Goal: Task Accomplishment & Management: Complete application form

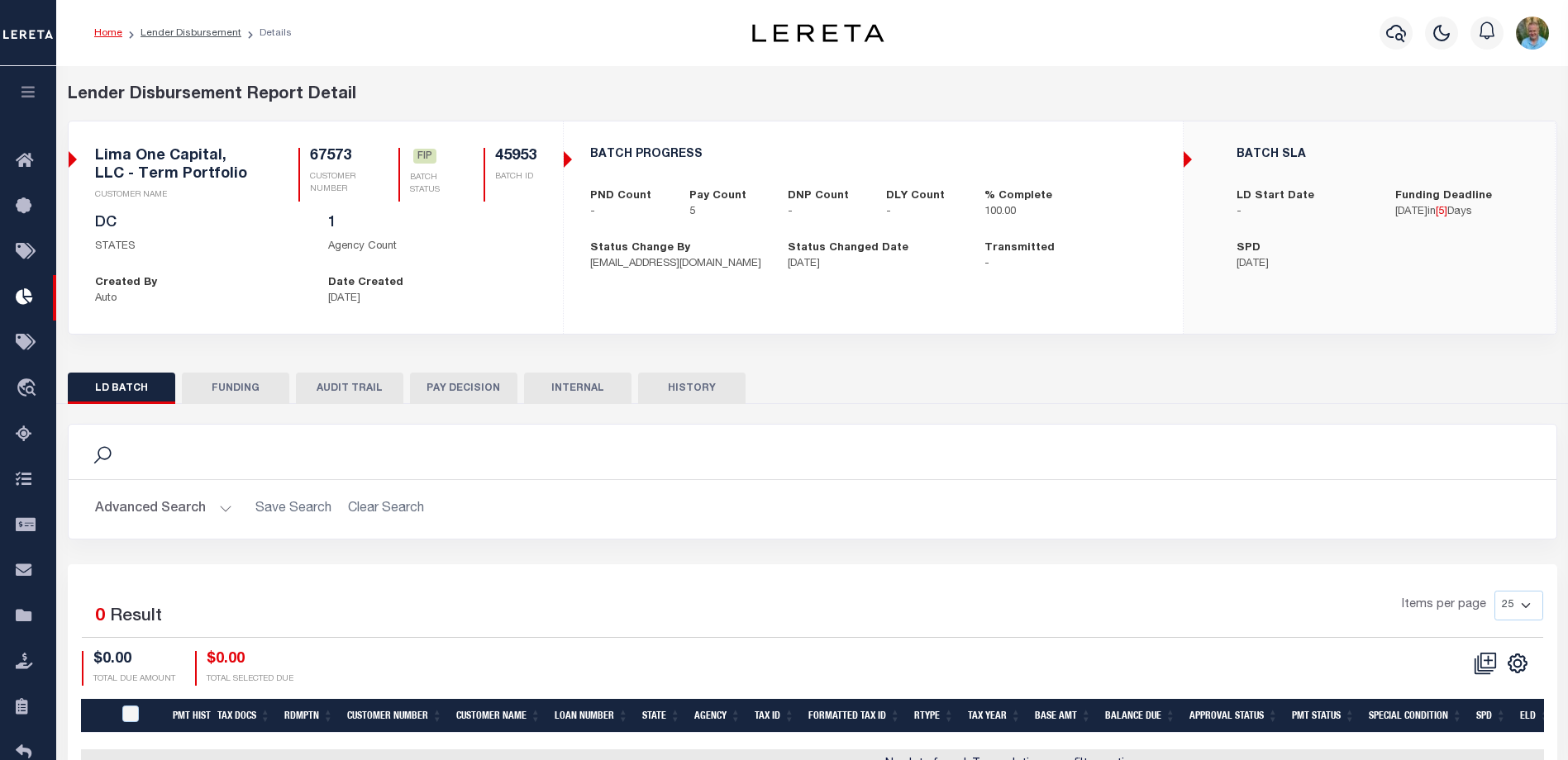
click at [28, 89] on icon "button" at bounding box center [28, 91] width 19 height 15
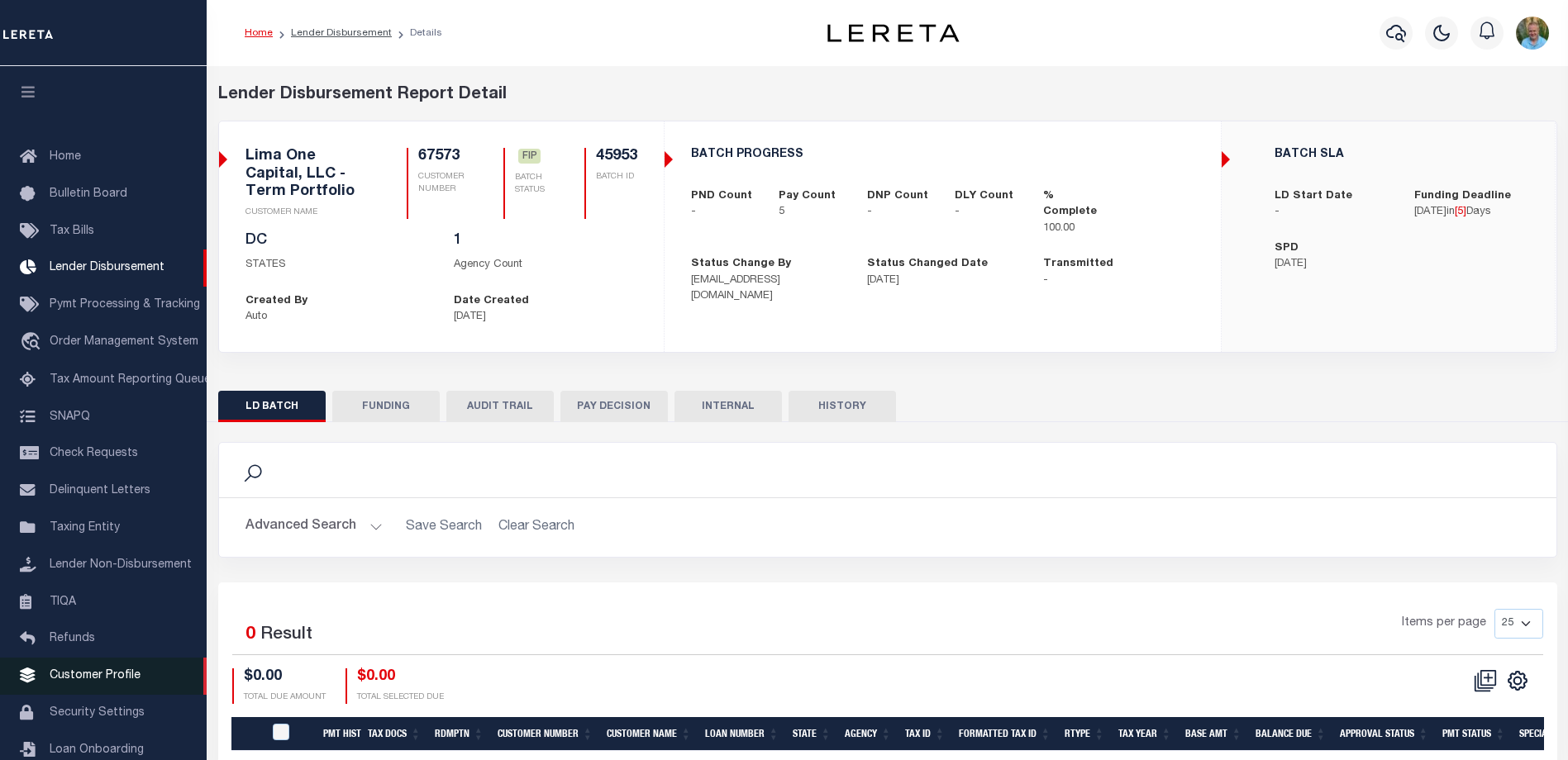
click at [59, 682] on span "Customer Profile" at bounding box center [95, 676] width 91 height 12
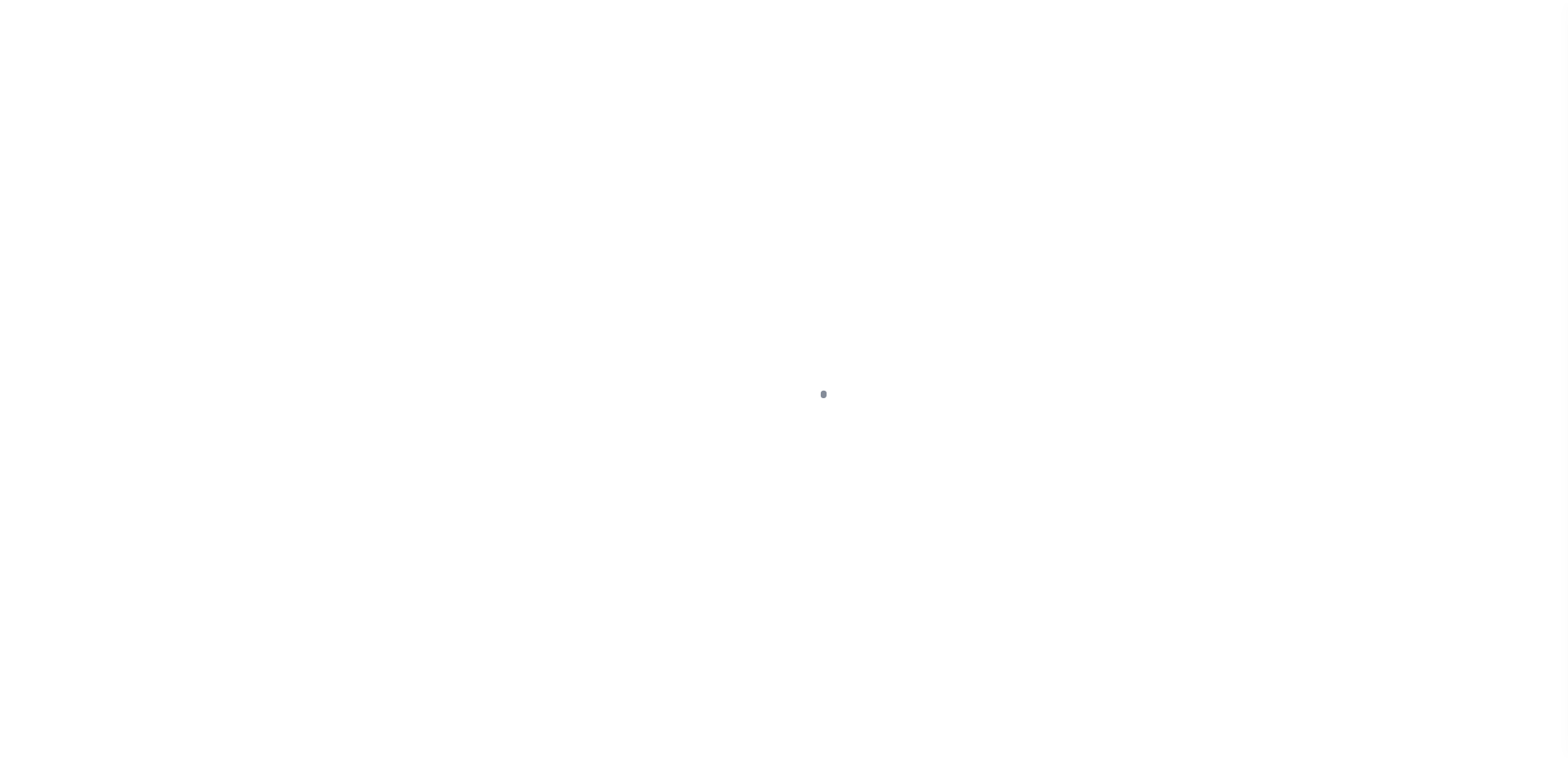
scroll to position [44, 0]
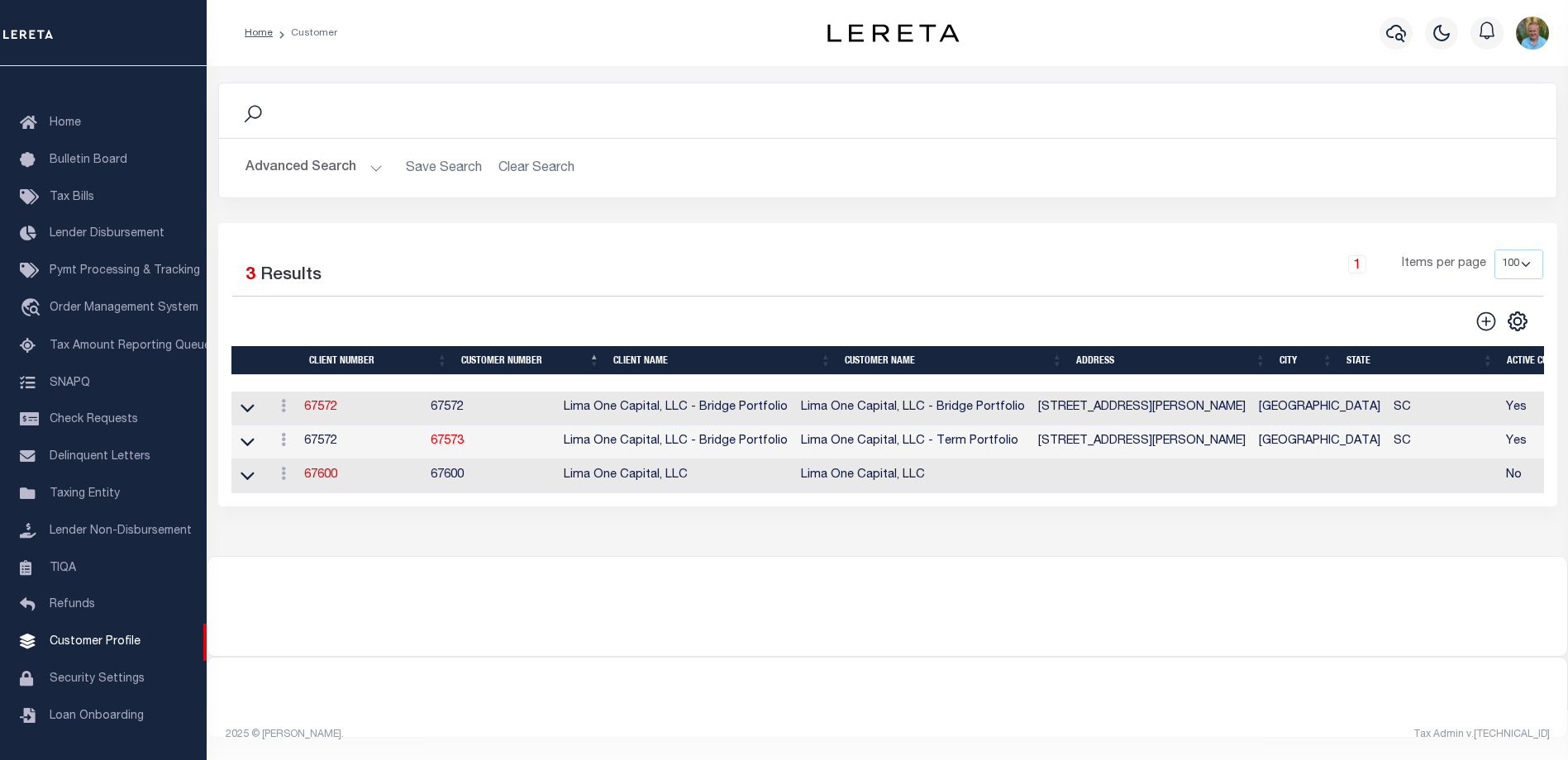
click at [284, 172] on button "Advanced Search" at bounding box center [314, 168] width 137 height 33
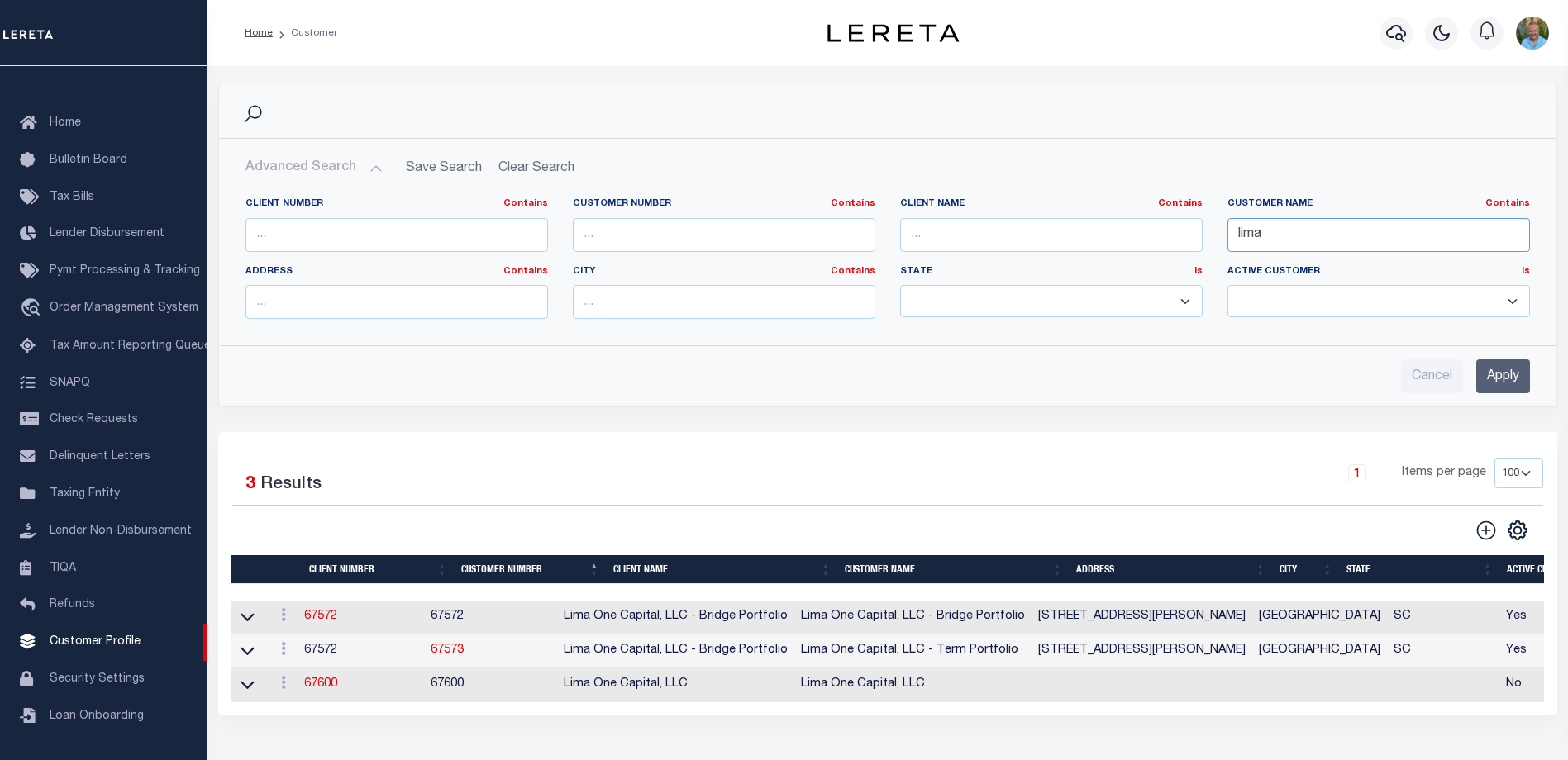
drag, startPoint x: 1307, startPoint y: 237, endPoint x: 1175, endPoint y: 242, distance: 132.1
click at [1176, 242] on div "Client Number Contains Contains Is Customer Number Contains Contains Is Contains" at bounding box center [887, 265] width 1309 height 135
type input "ren"
click at [1497, 373] on input "Apply" at bounding box center [1503, 376] width 53 height 34
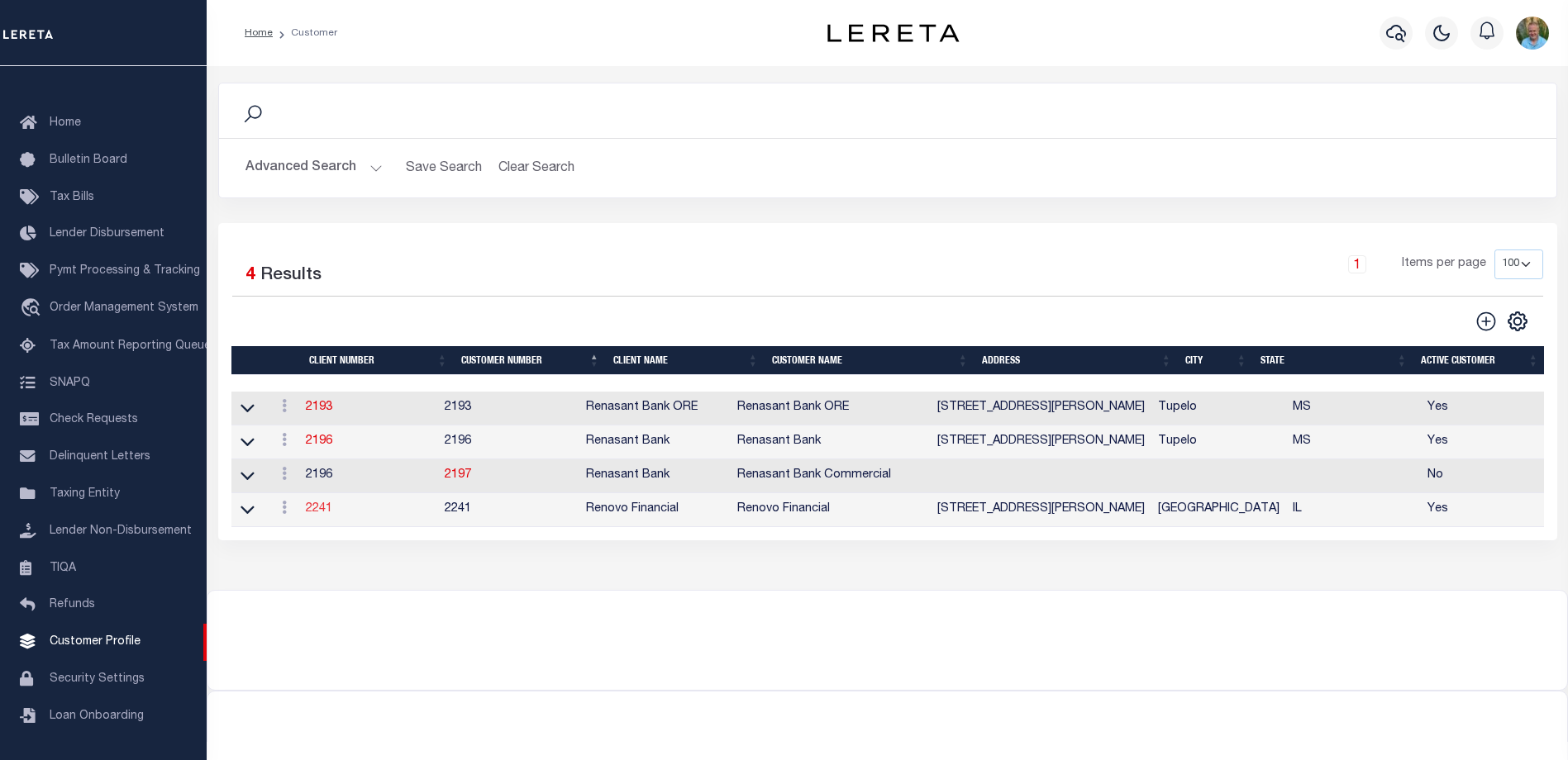
click at [324, 511] on link "2241" at bounding box center [319, 509] width 27 height 12
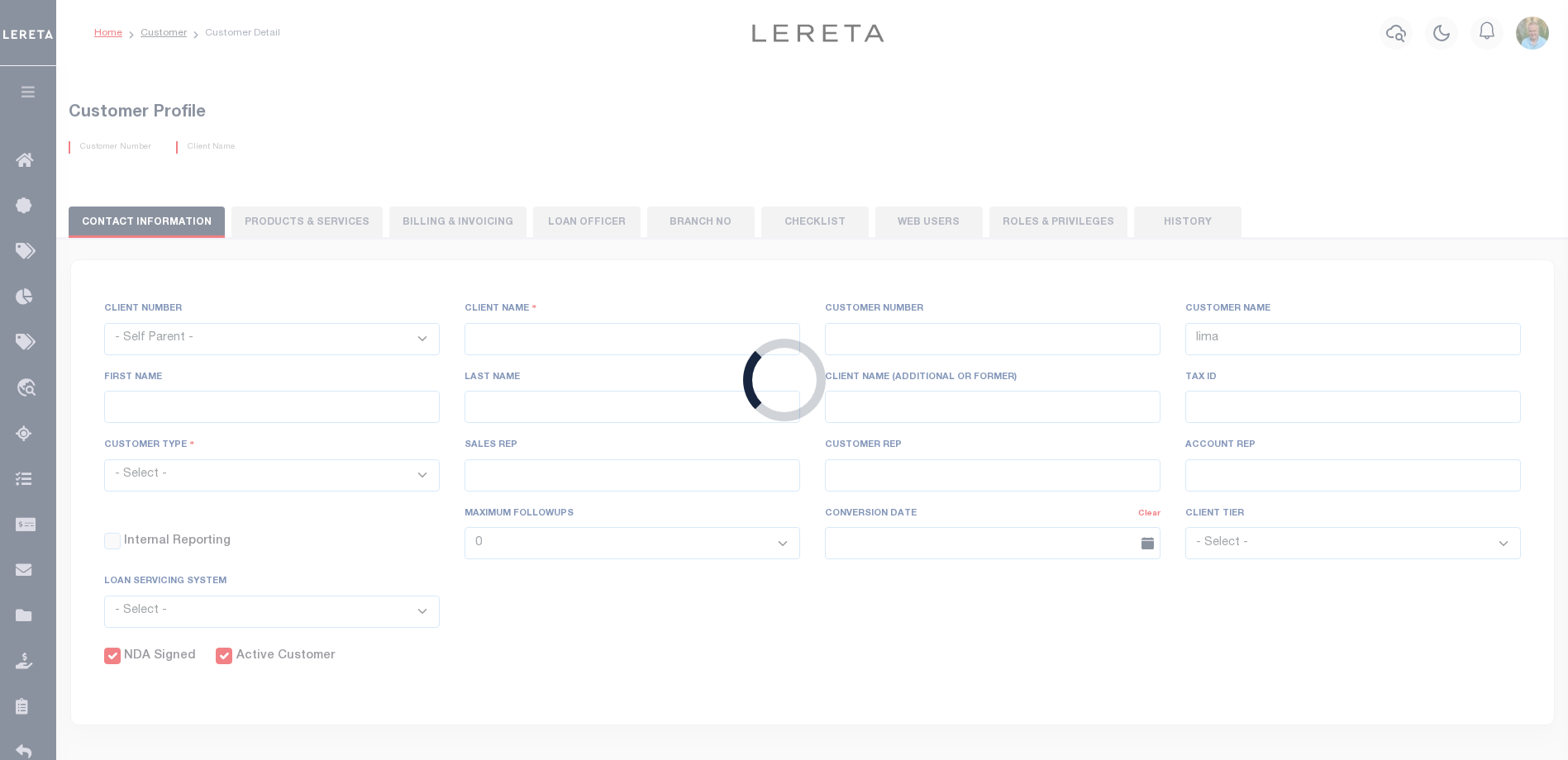
select select
type input "Renovo Financial"
type input "2241"
type input "Renovo Financial"
type input "Steven"
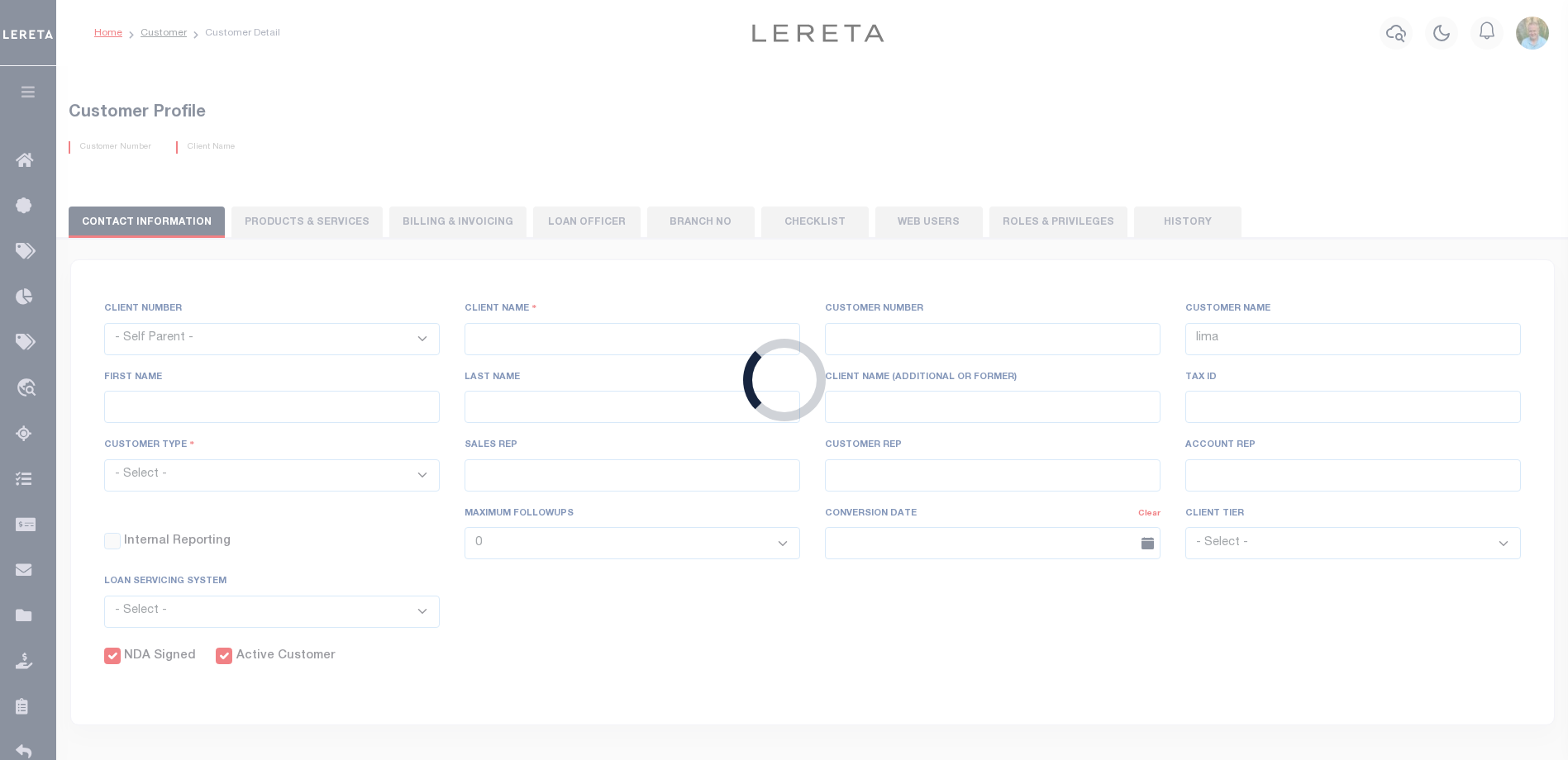
type input "Klemp"
select select "Mixed Portfolio"
type input "Tiffany Stringfellow"
type input "Barbara Kendrick"
type input "Debbie Vecellio"
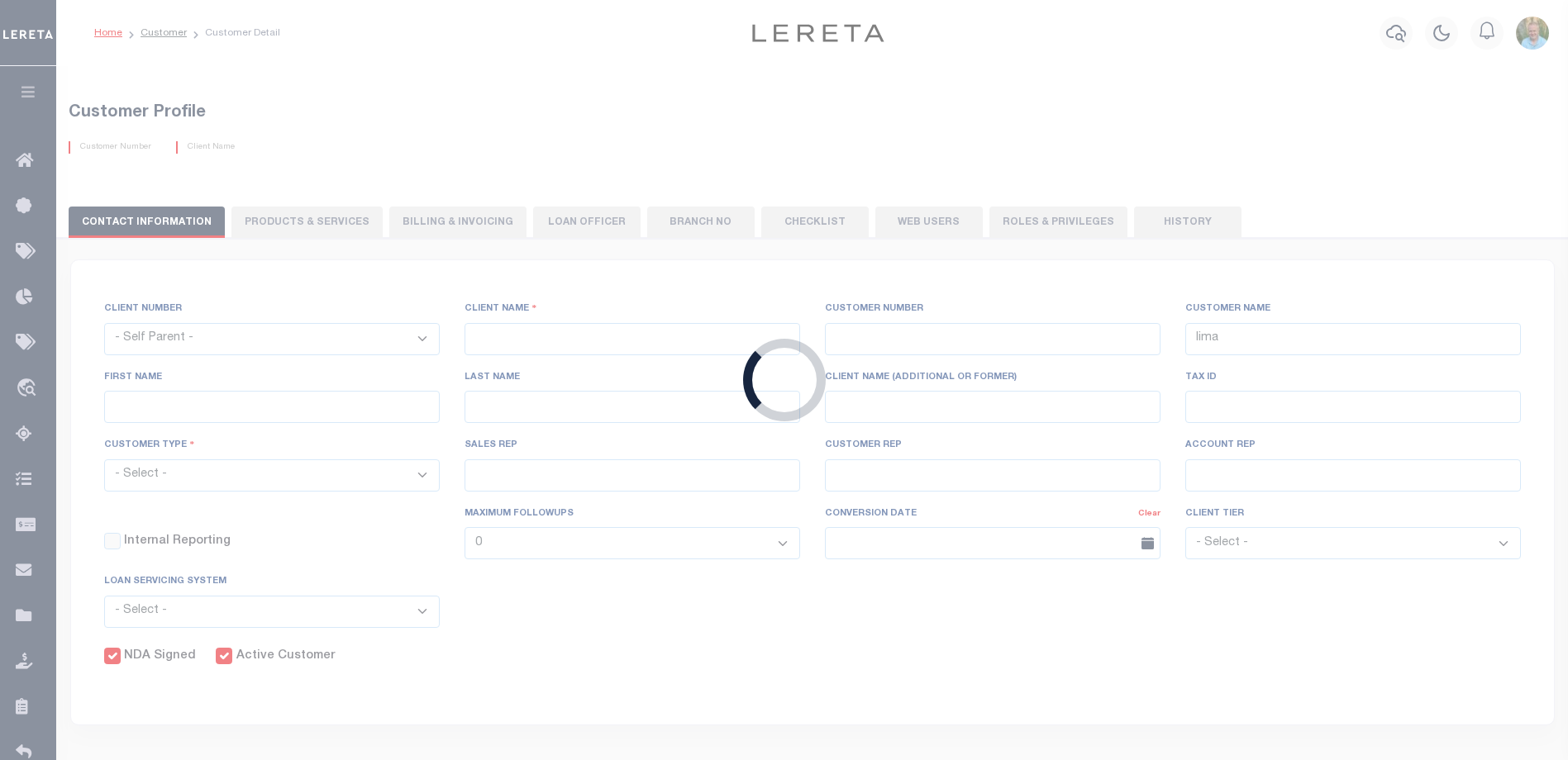
checkbox input "true"
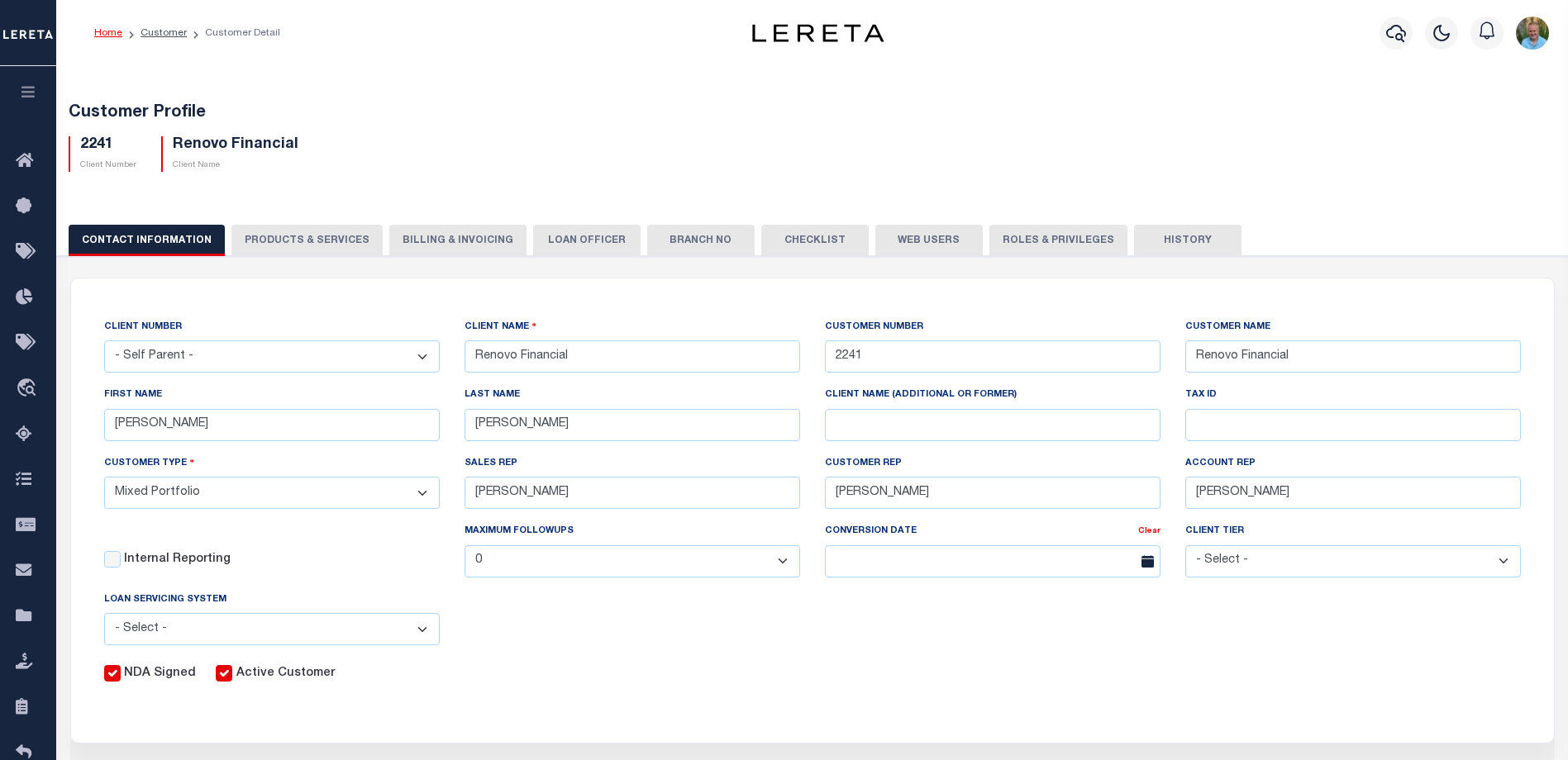
click at [781, 142] on div "2241 Client Number Renovo Financial Client Name" at bounding box center [812, 147] width 1513 height 48
click at [171, 33] on link "Customer" at bounding box center [163, 33] width 46 height 10
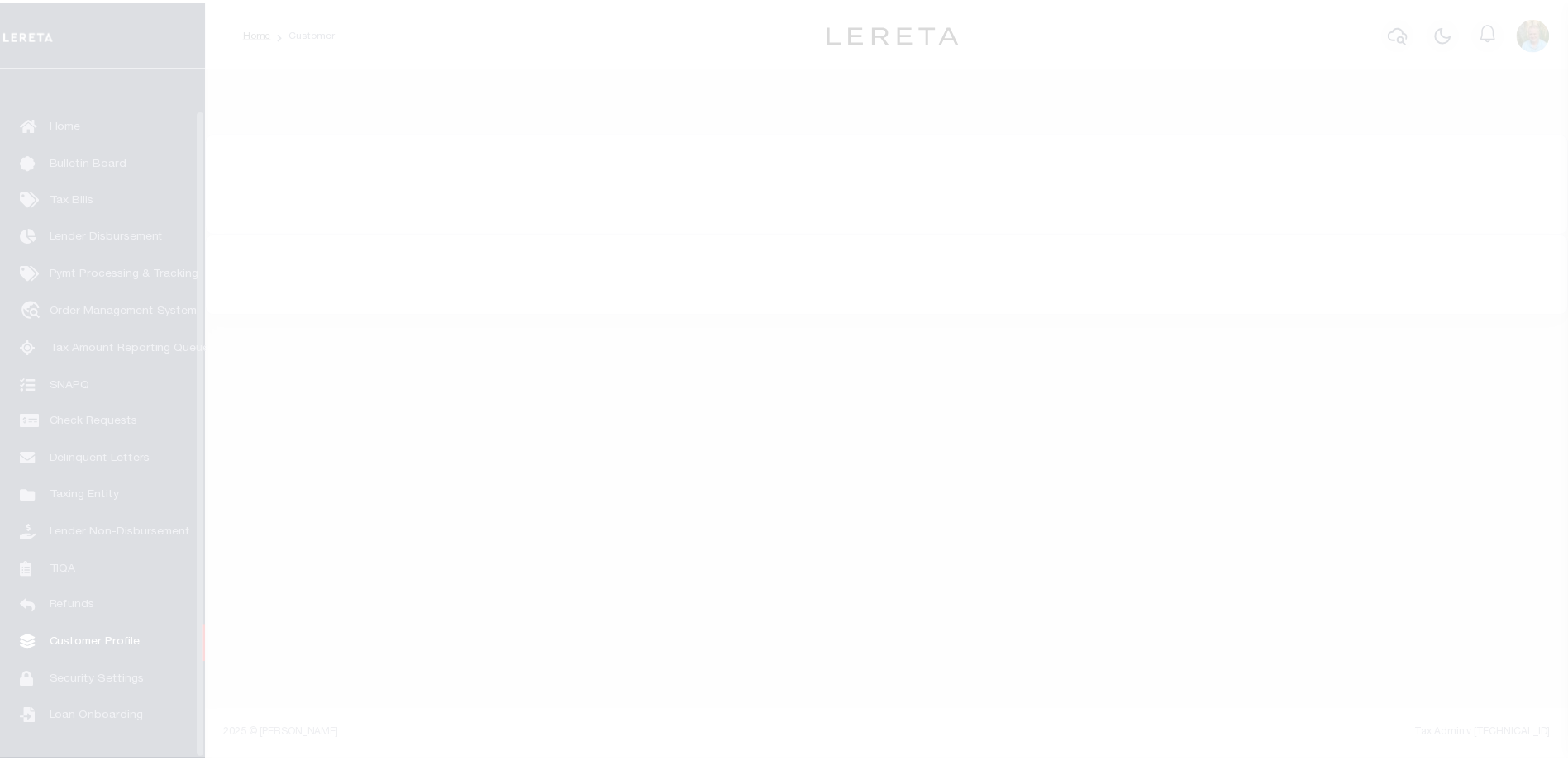
scroll to position [44, 0]
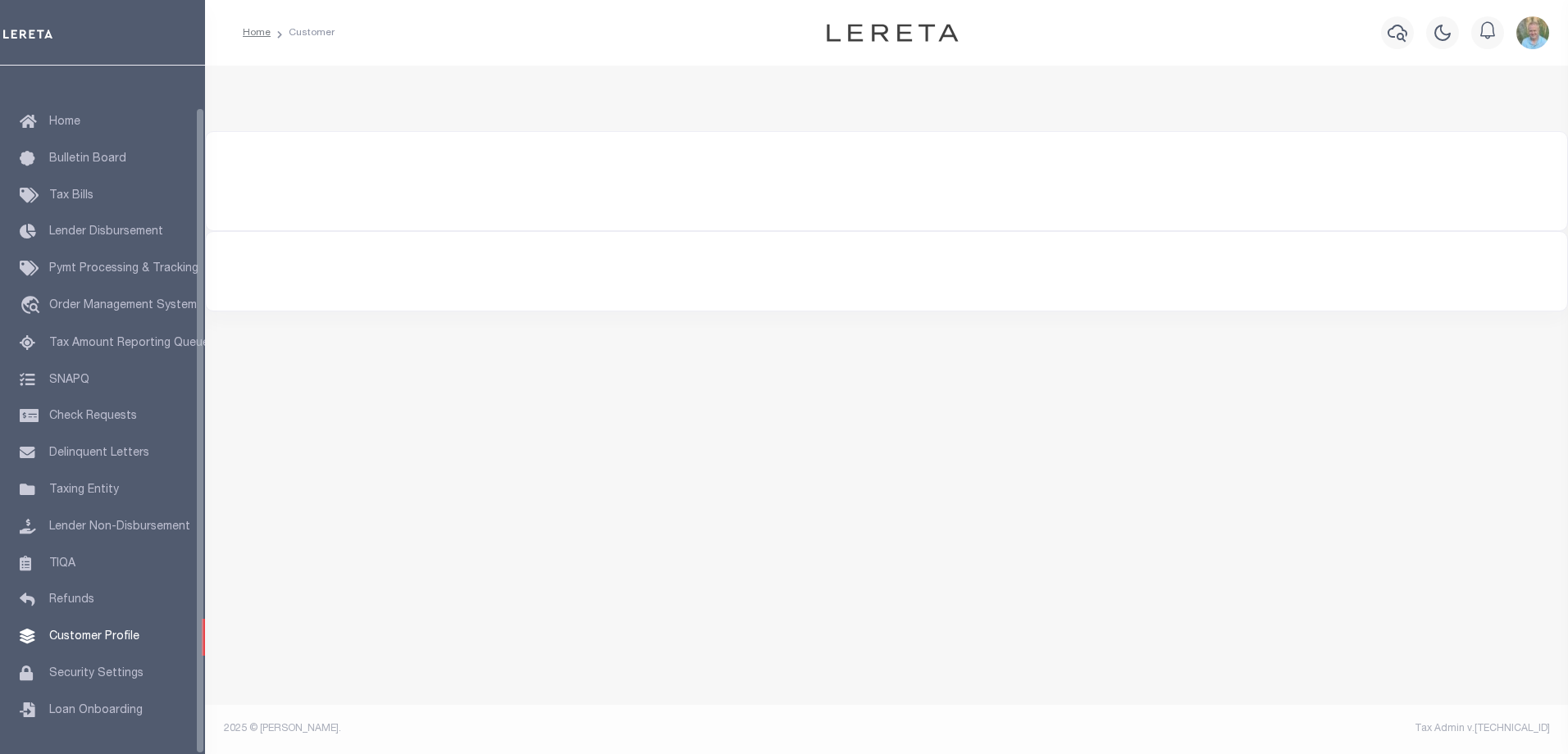
type input "ren"
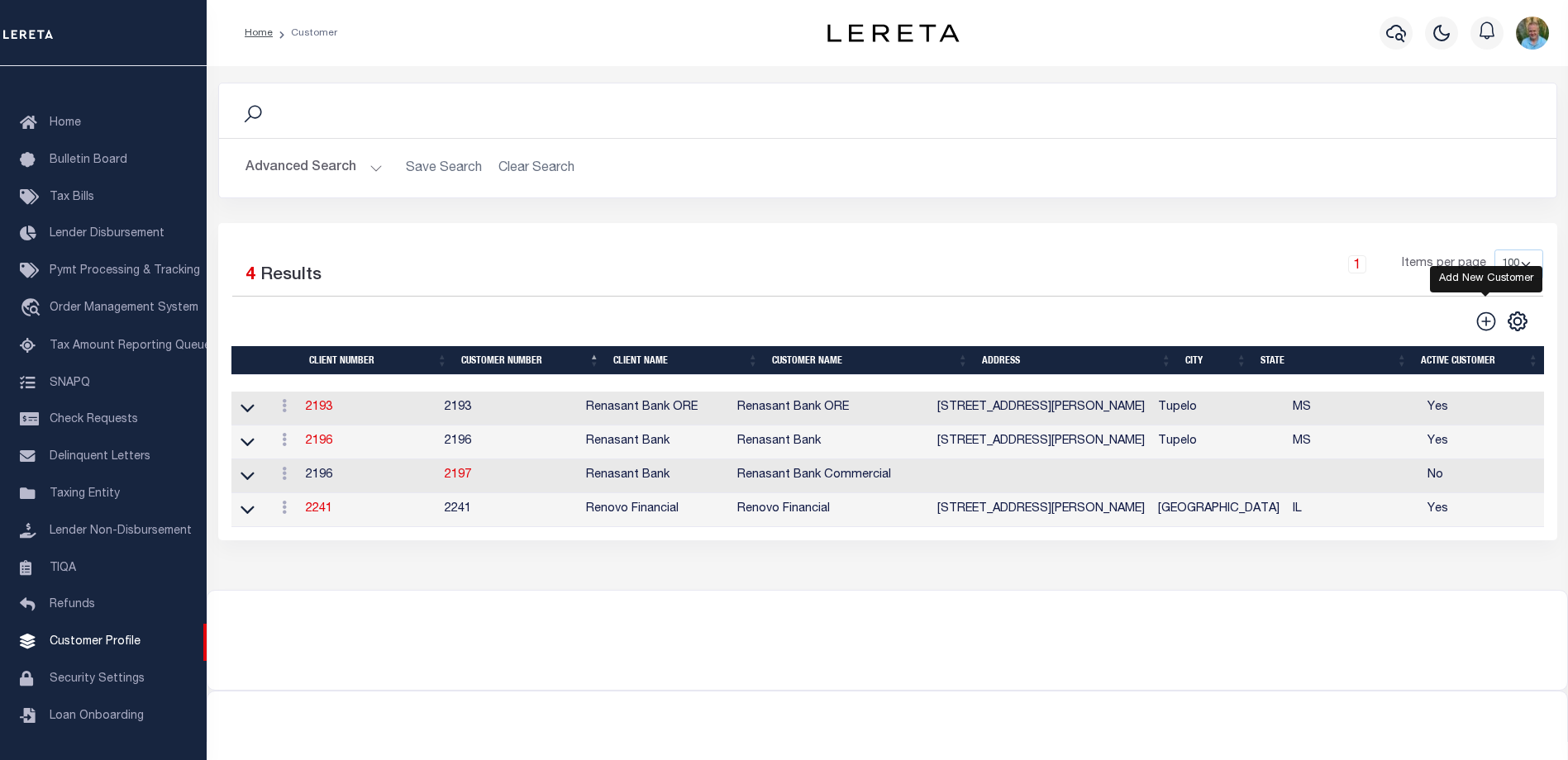
click at [1487, 321] on icon at bounding box center [1486, 322] width 22 height 22
type input "0"
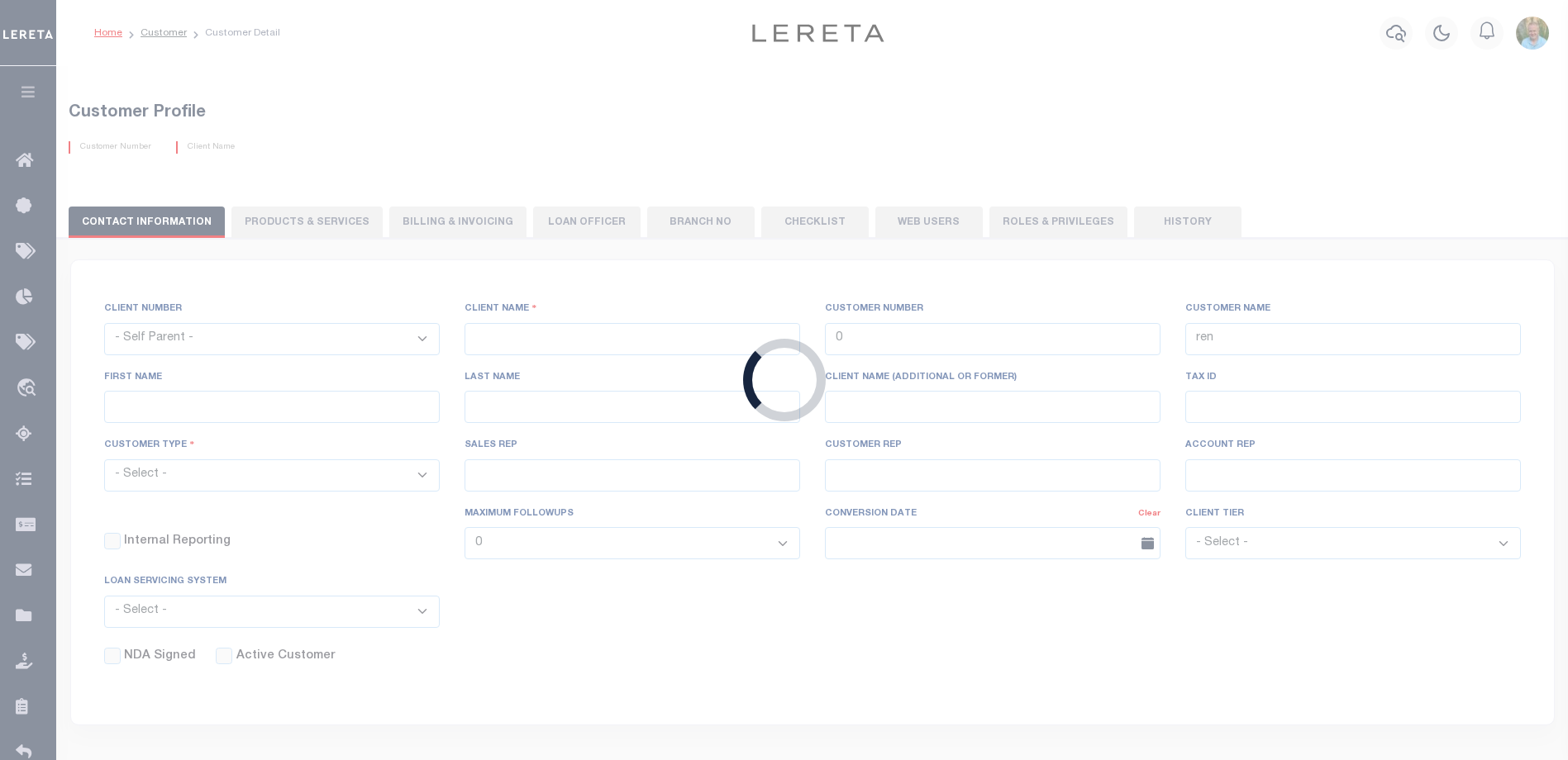
checkbox input "false"
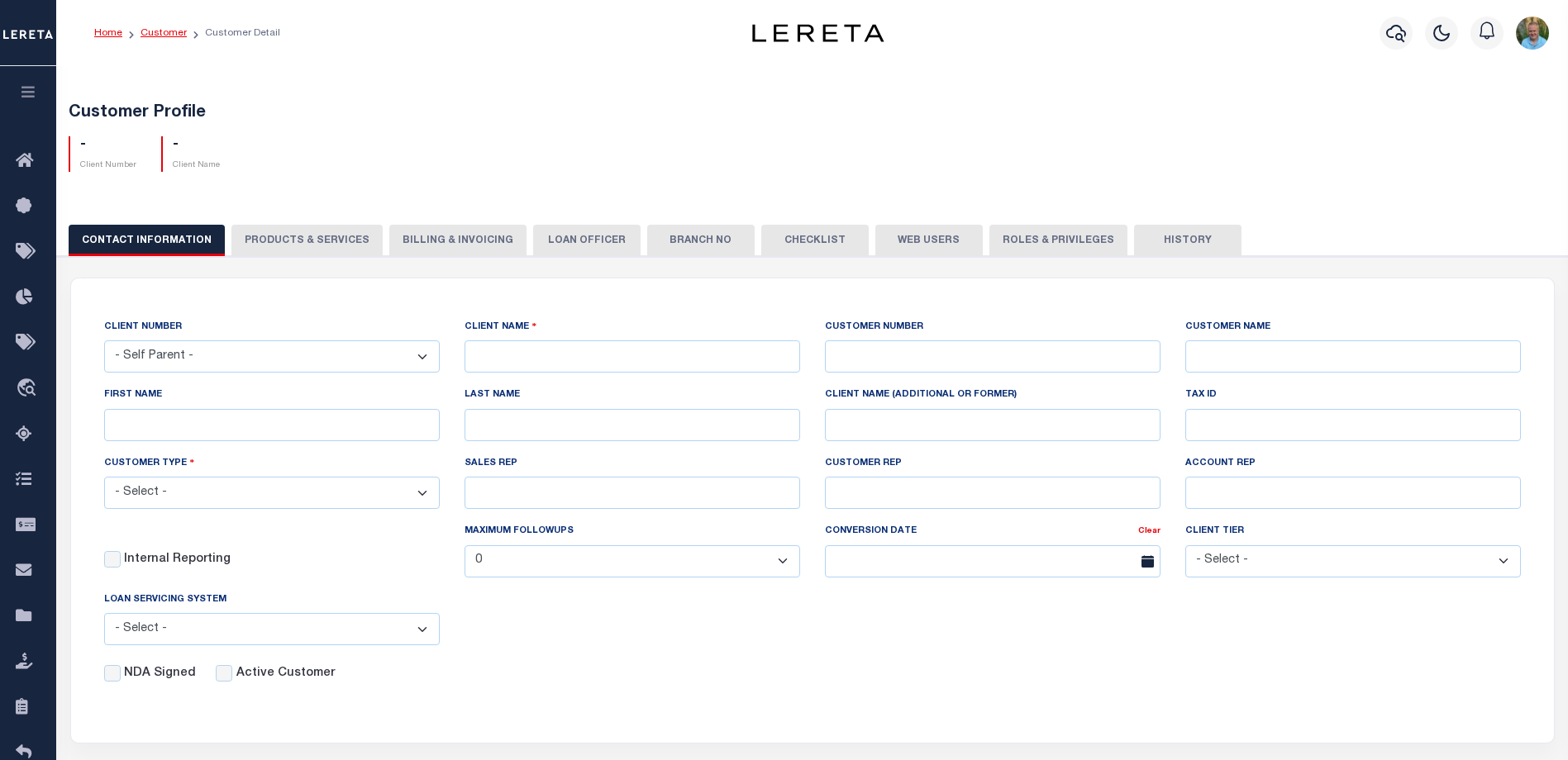
click at [155, 32] on link "Customer" at bounding box center [163, 33] width 46 height 10
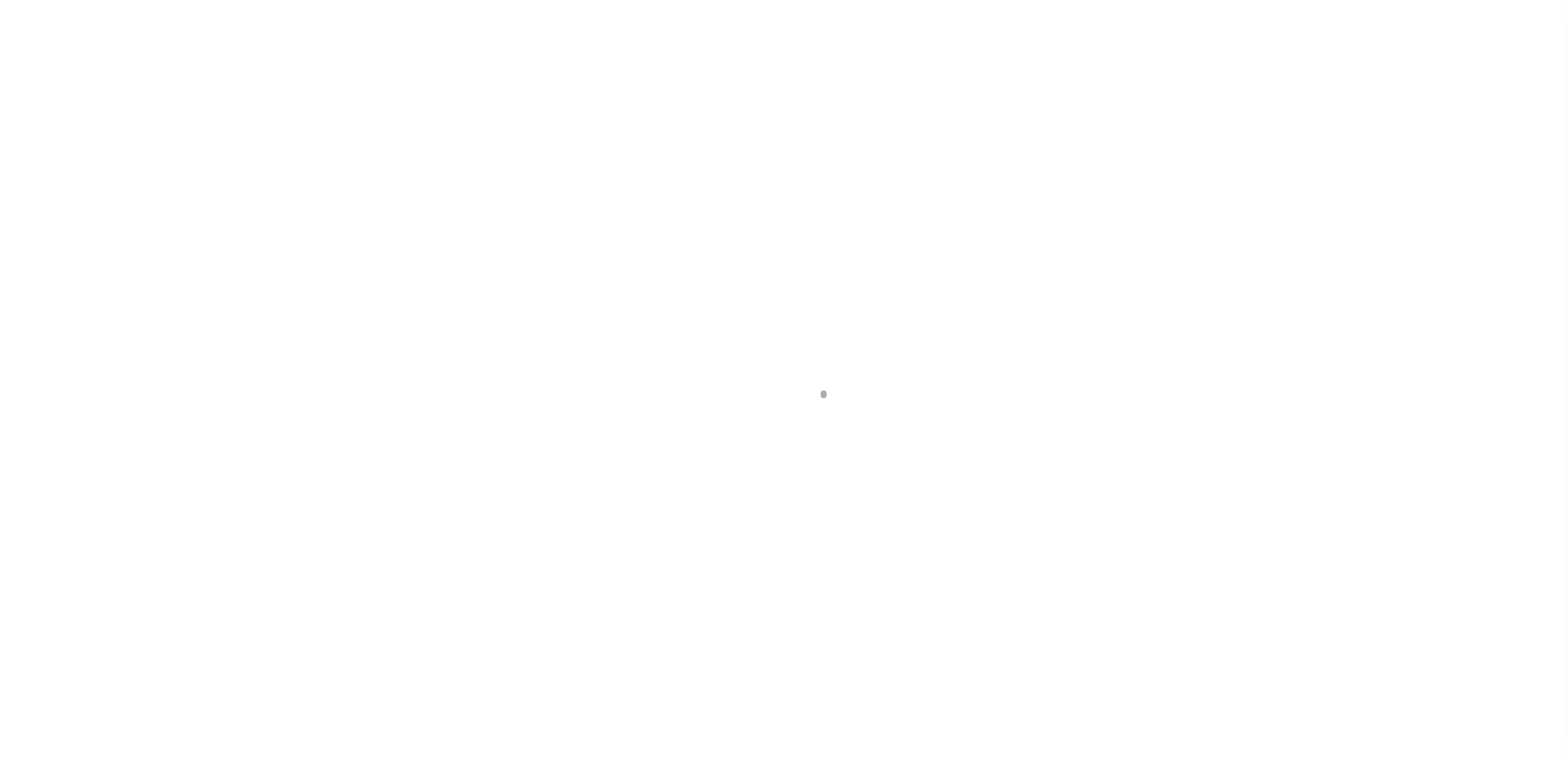
scroll to position [44, 0]
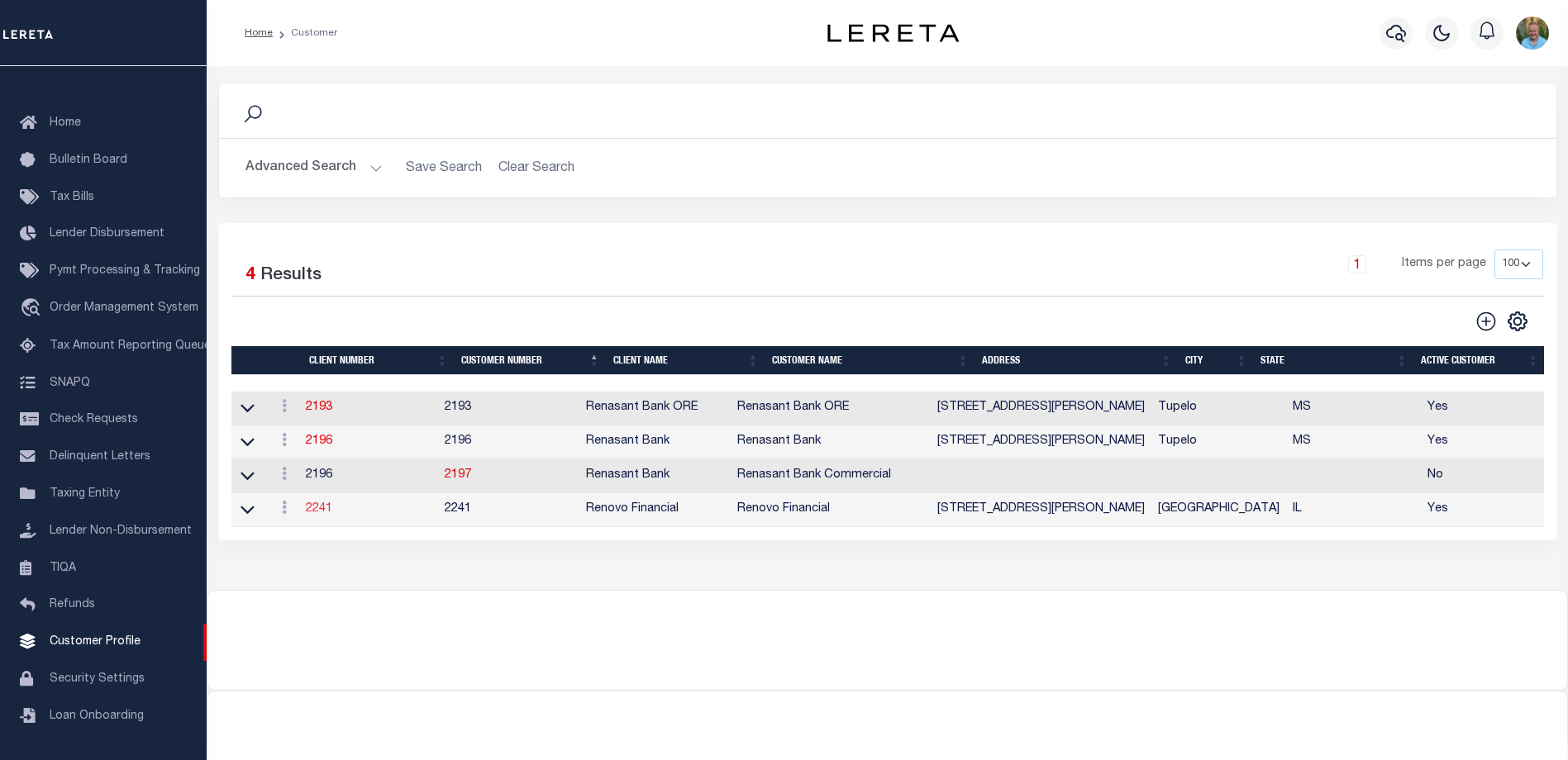
click at [315, 515] on link "2241" at bounding box center [319, 509] width 27 height 12
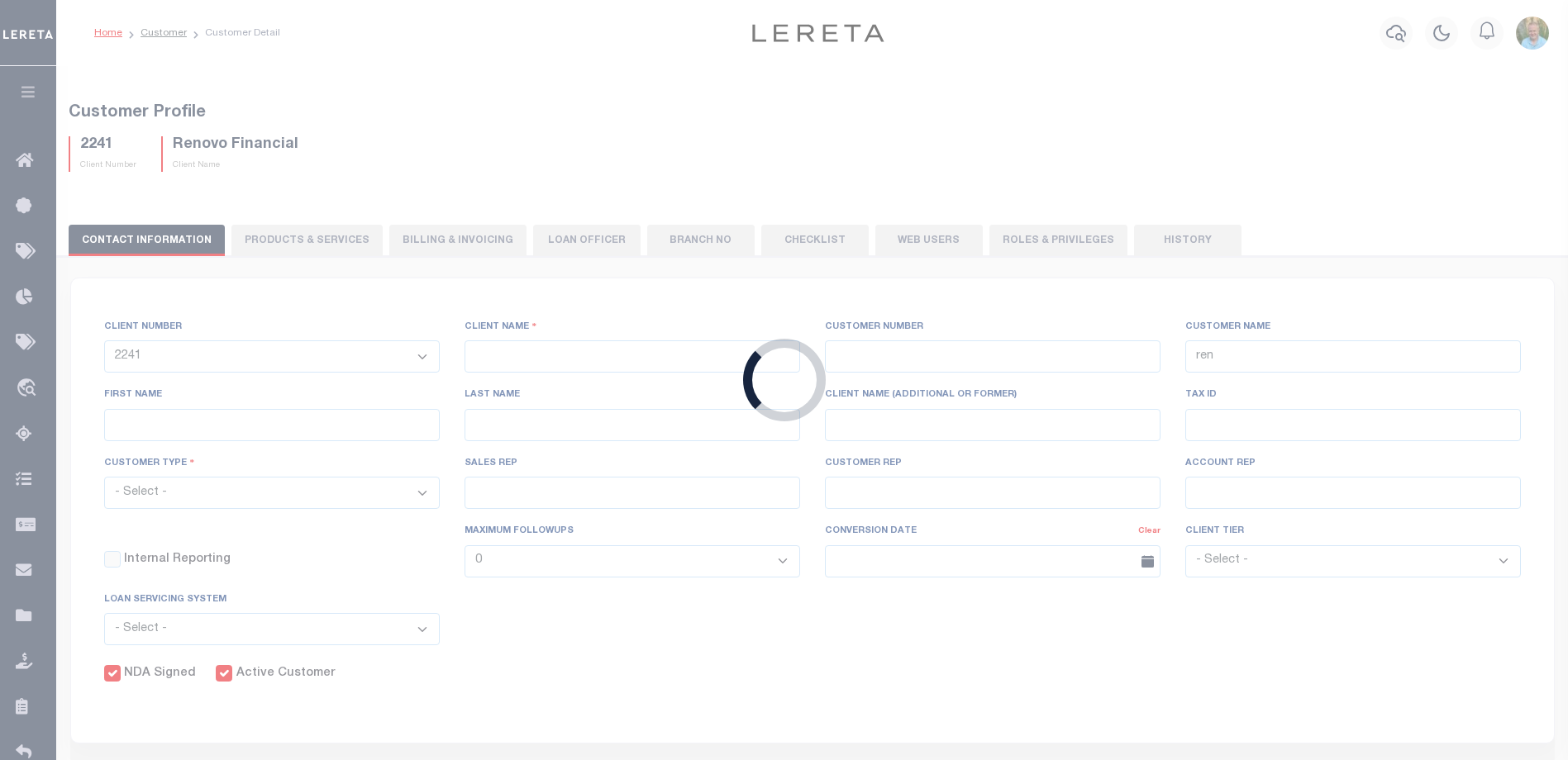
select select
type input "Renovo Financial"
type input "2241"
type input "Renovo Financial"
type input "Steven"
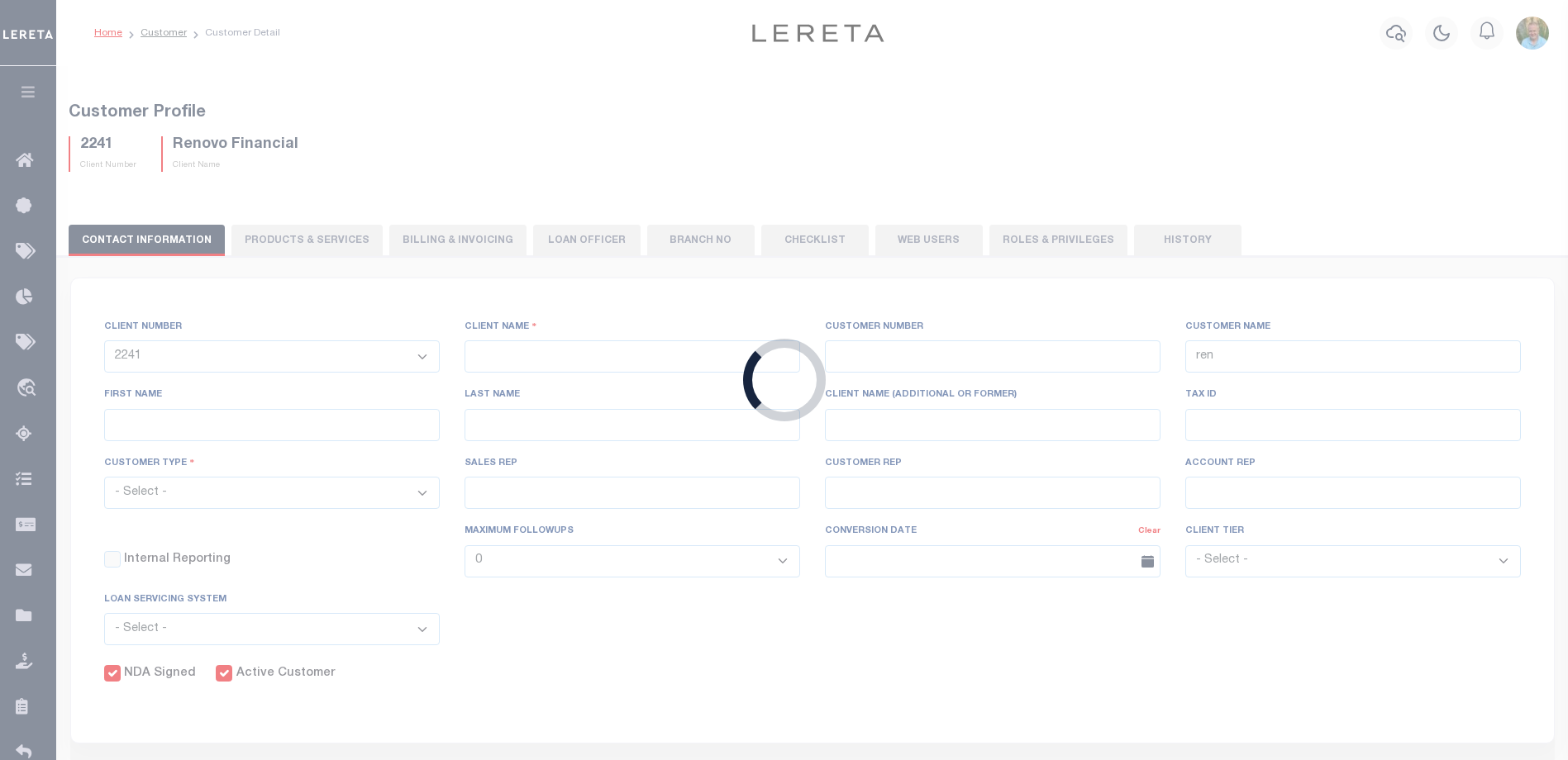
type input "Klemp"
select select "Mixed Portfolio"
type input "Tiffany Stringfellow"
type input "Barbara Kendrick"
type input "Debbie Vecellio"
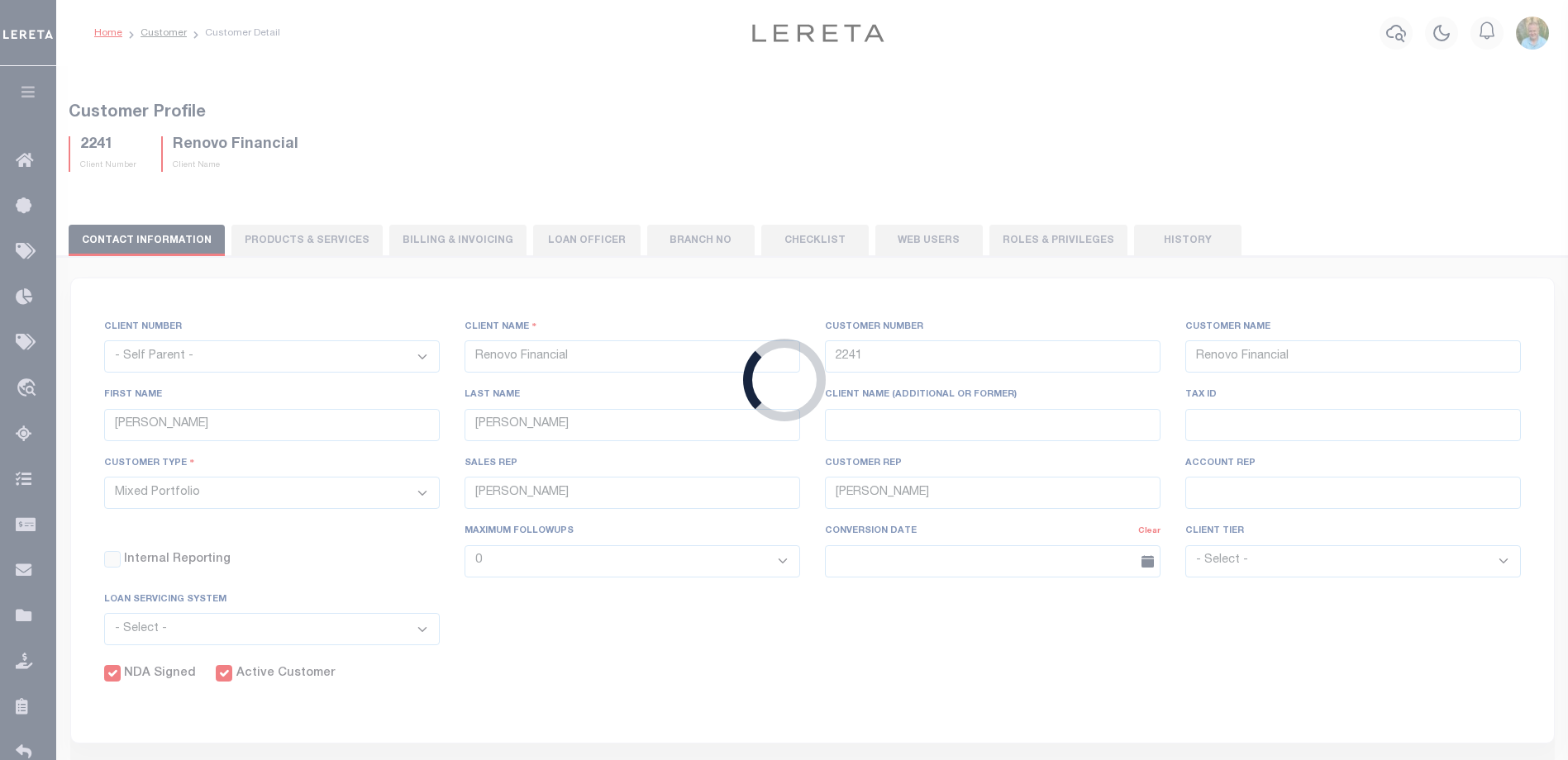
checkbox input "true"
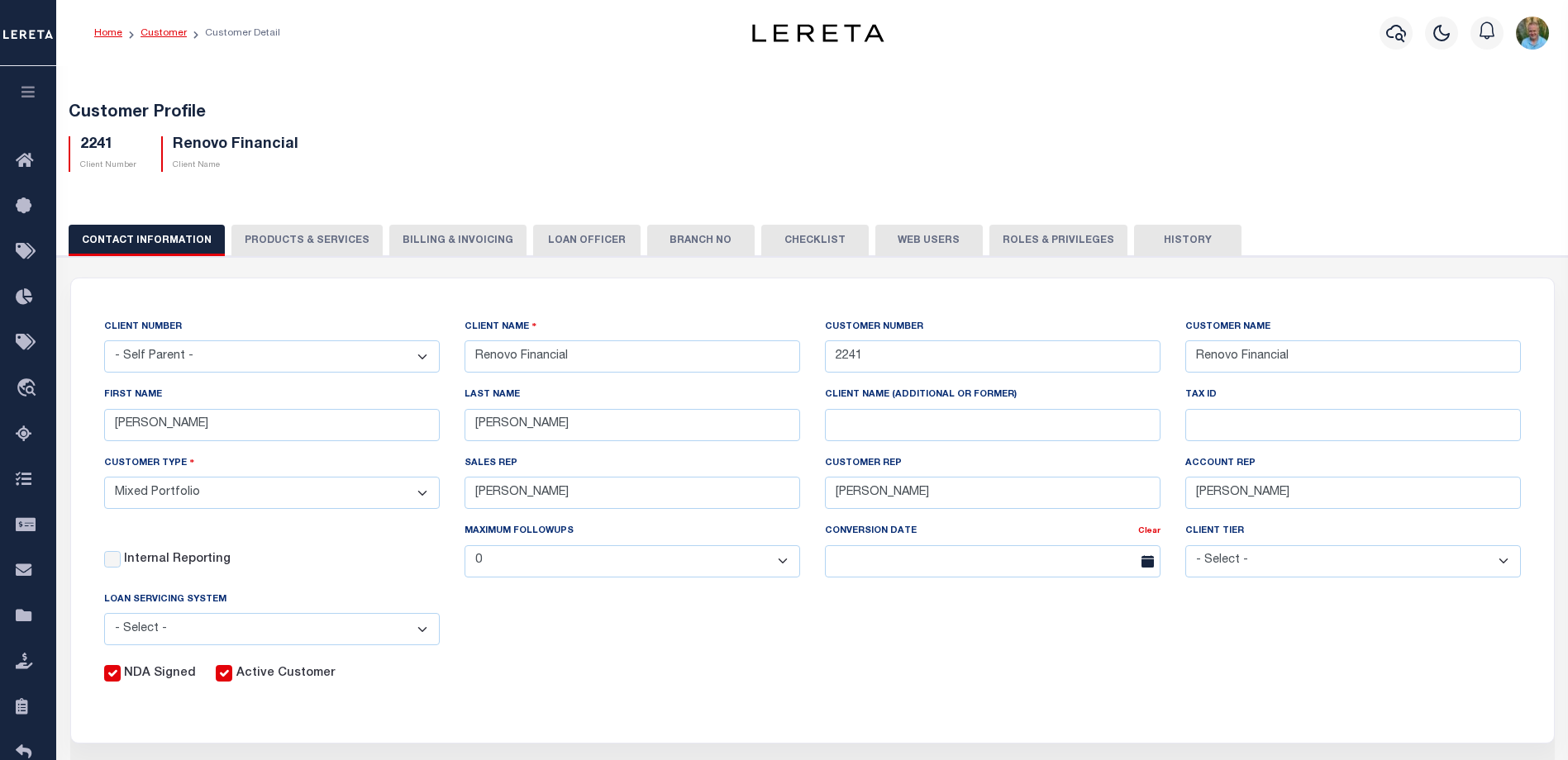
click at [163, 32] on link "Customer" at bounding box center [163, 33] width 46 height 10
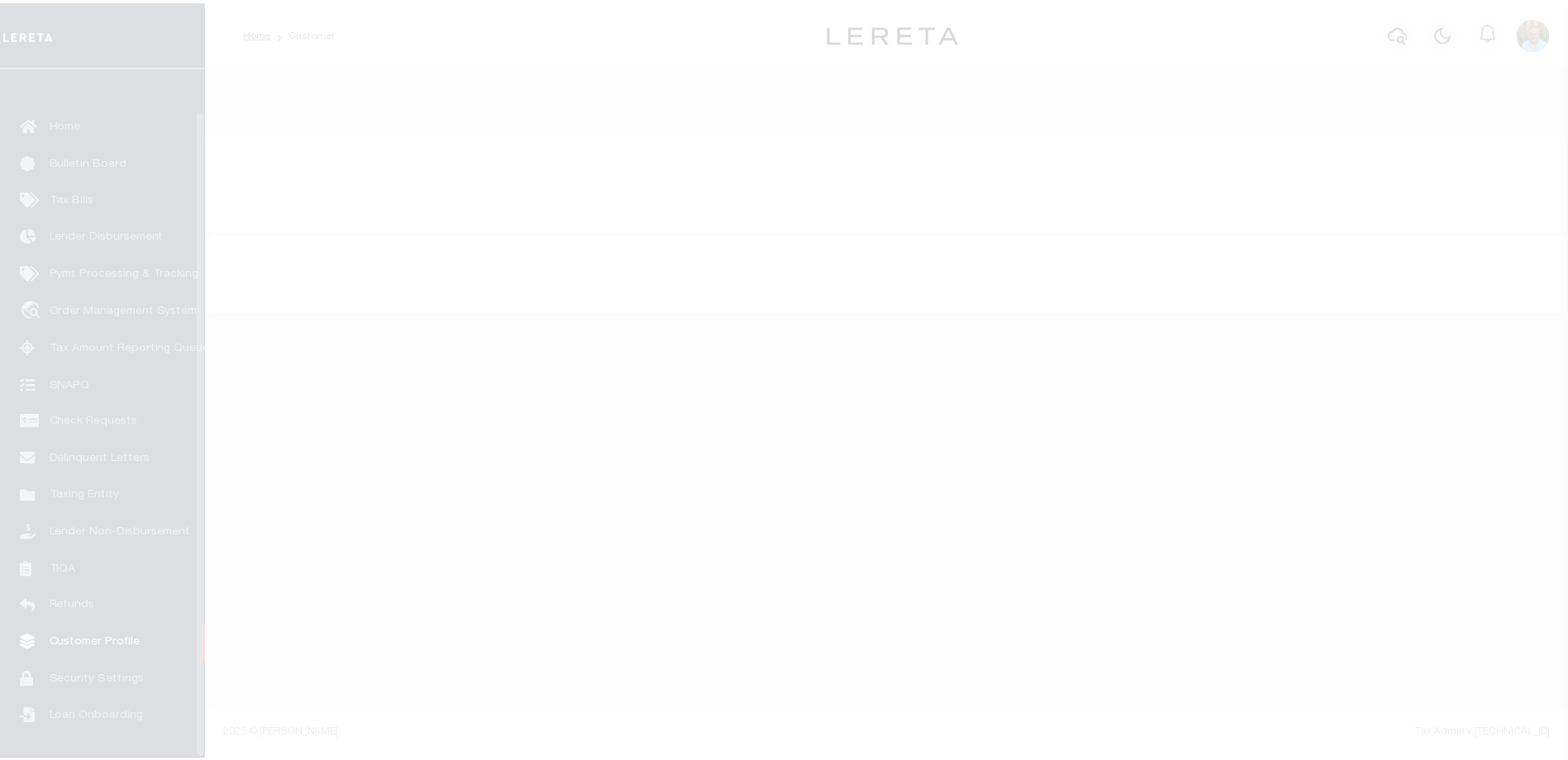
scroll to position [44, 0]
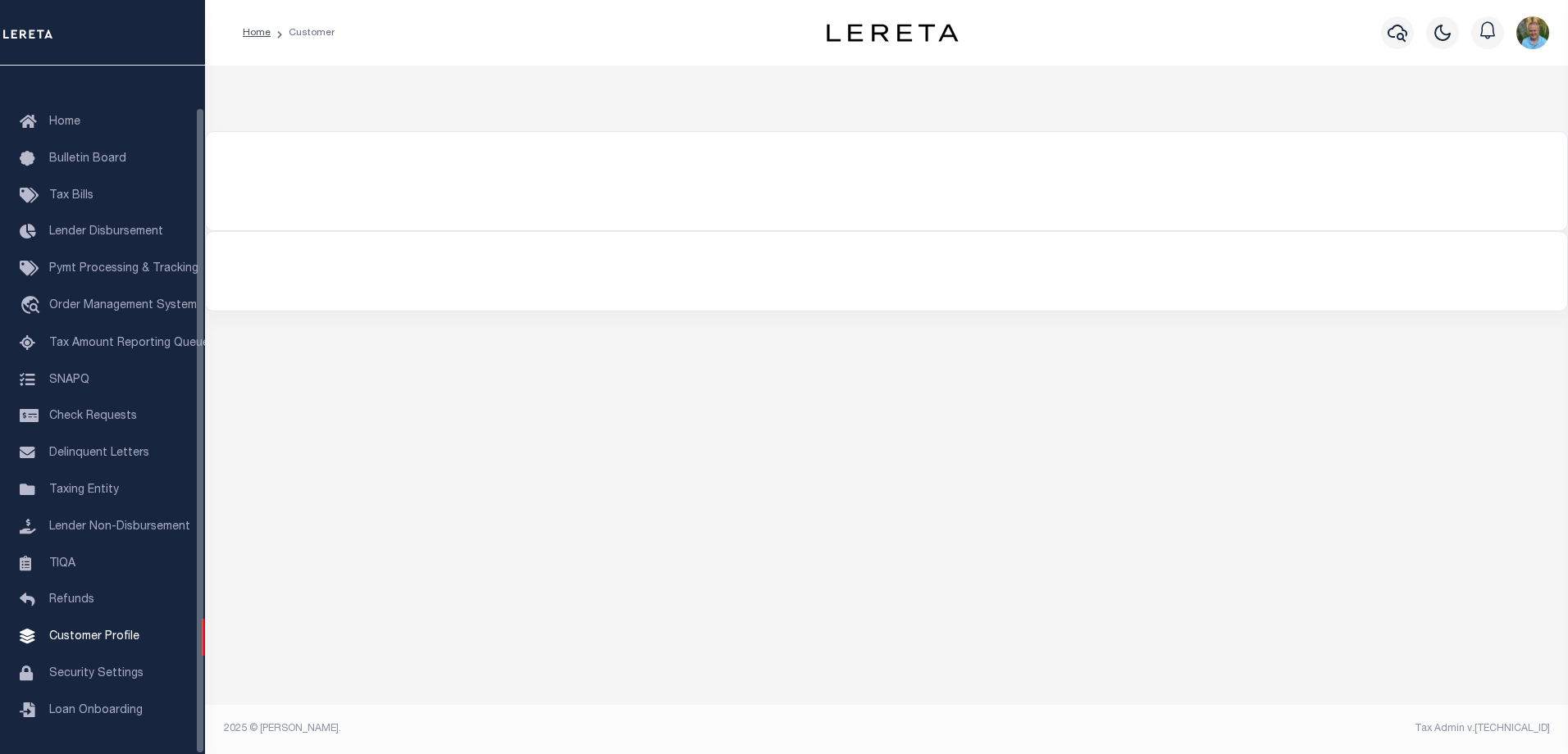
type input "ren"
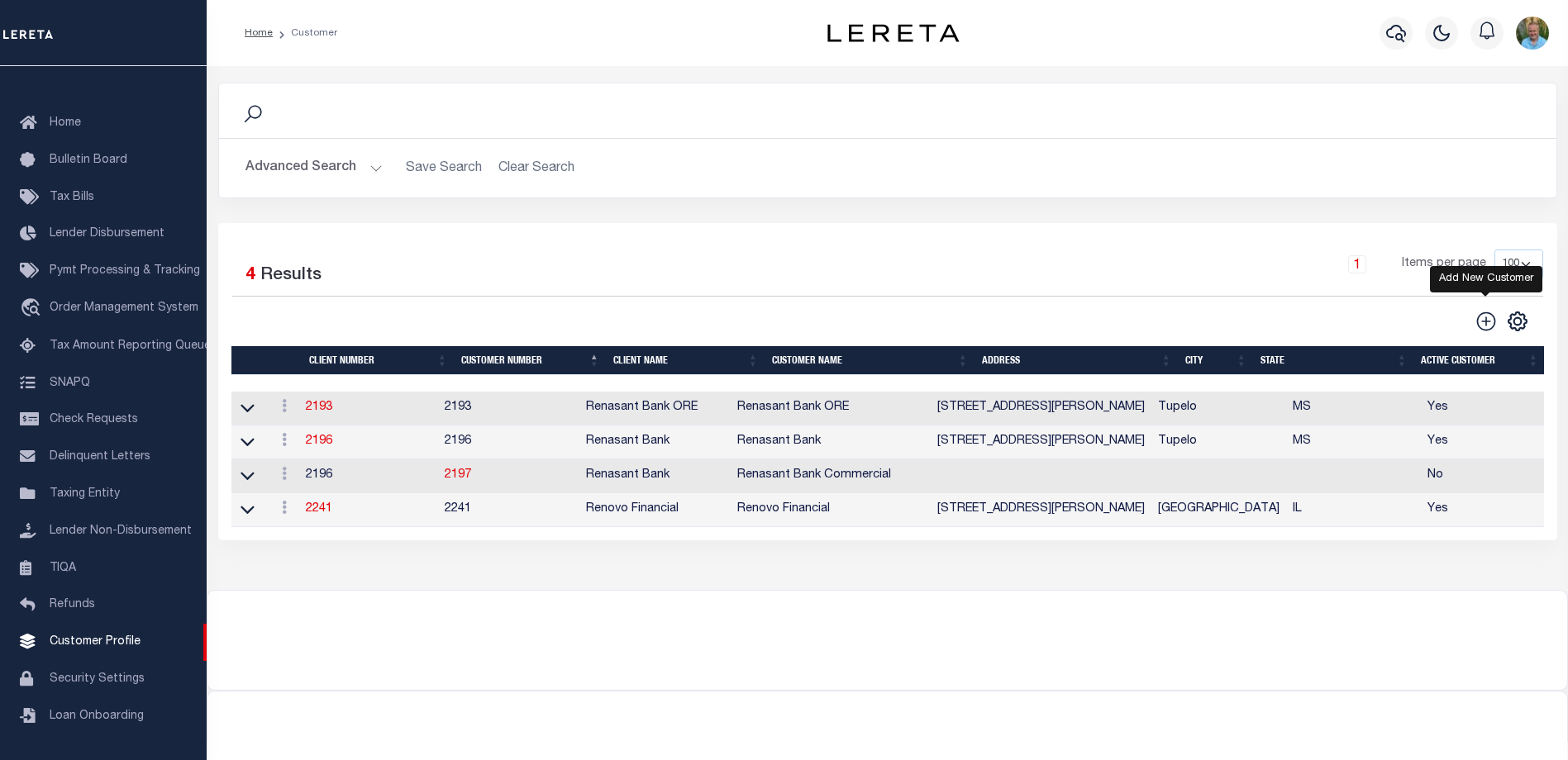
click at [1484, 322] on icon at bounding box center [1486, 322] width 22 height 22
type input "0"
checkbox input "false"
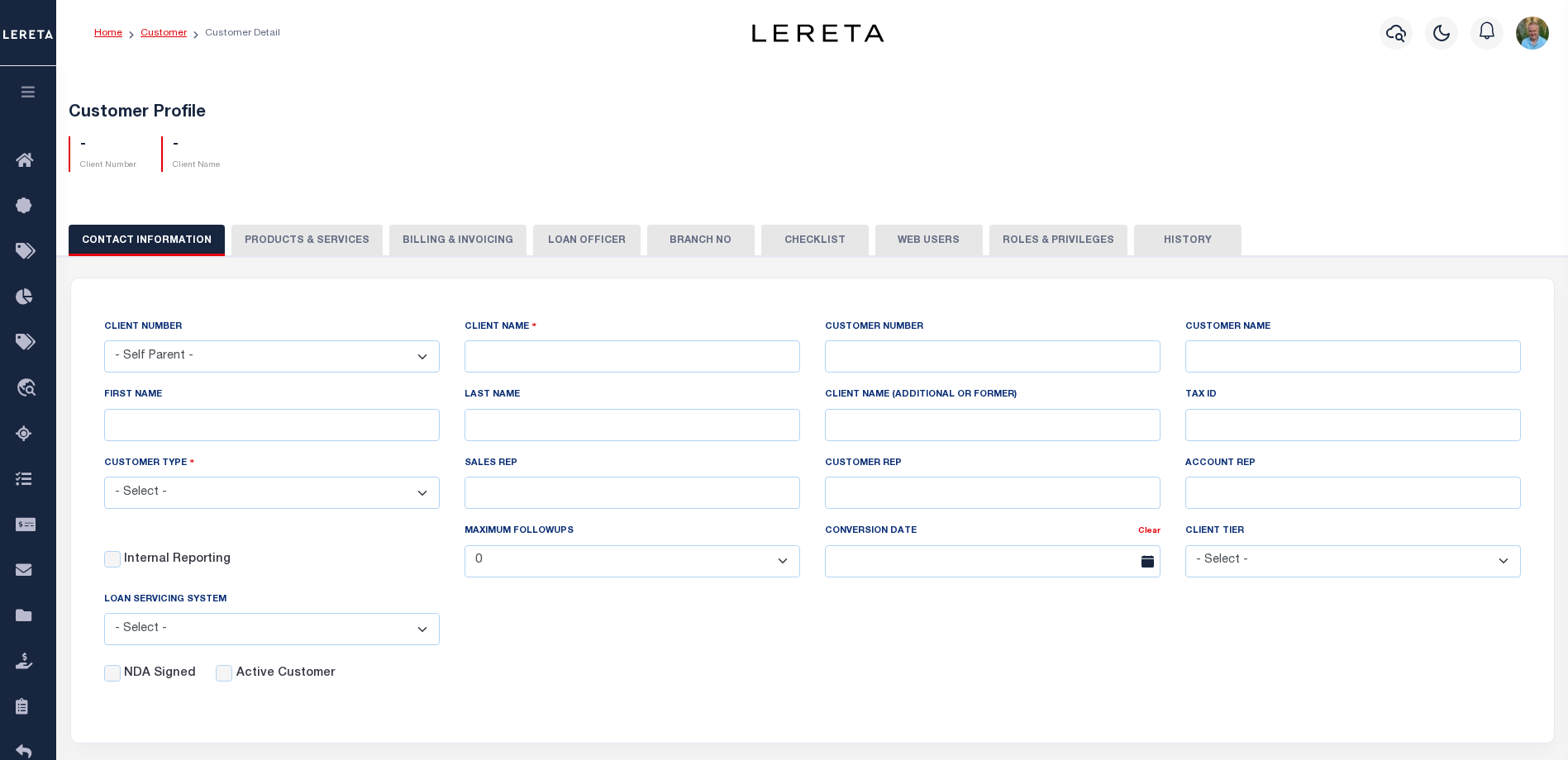
click at [150, 34] on link "Customer" at bounding box center [163, 33] width 46 height 10
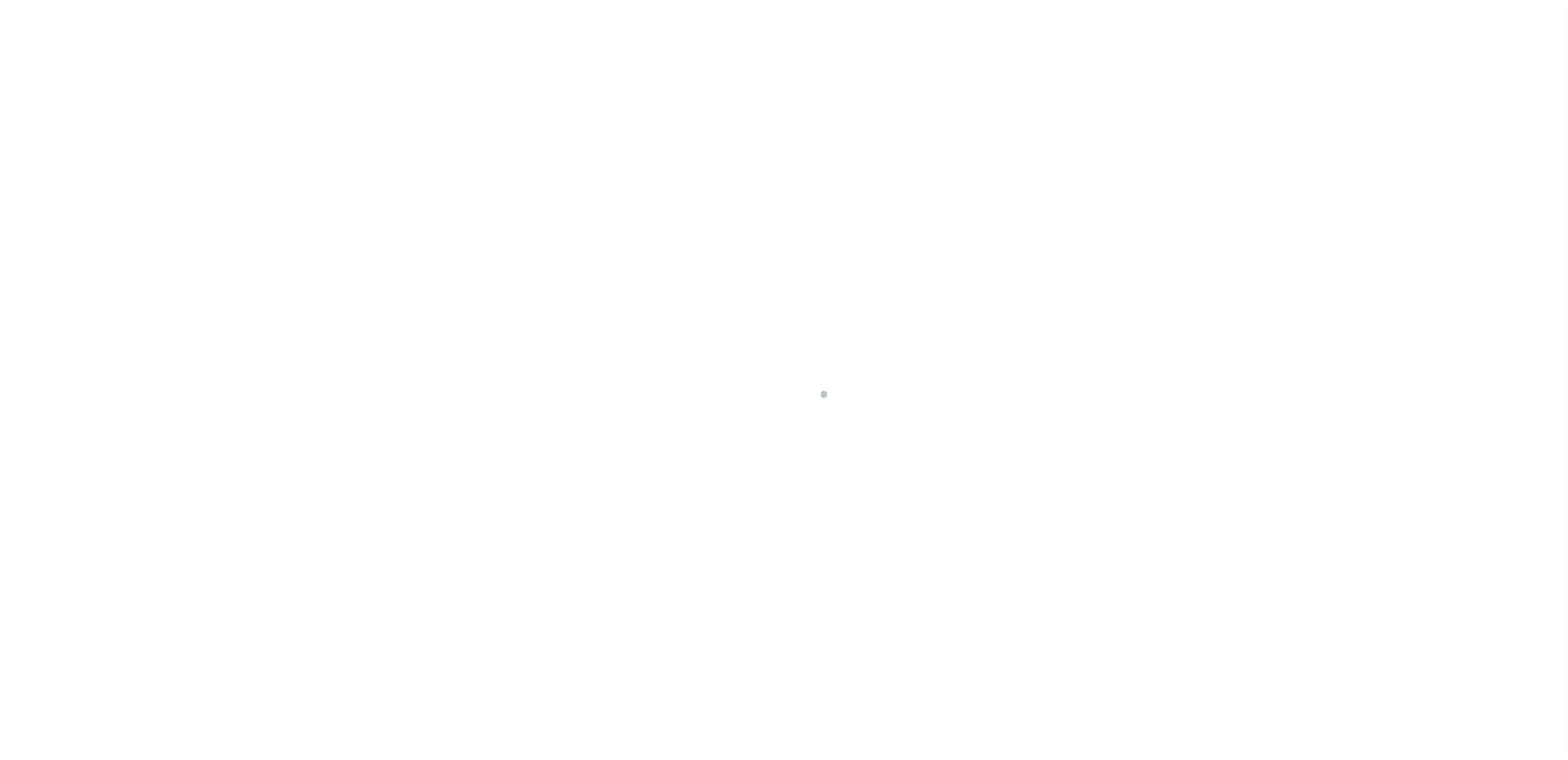
scroll to position [44, 0]
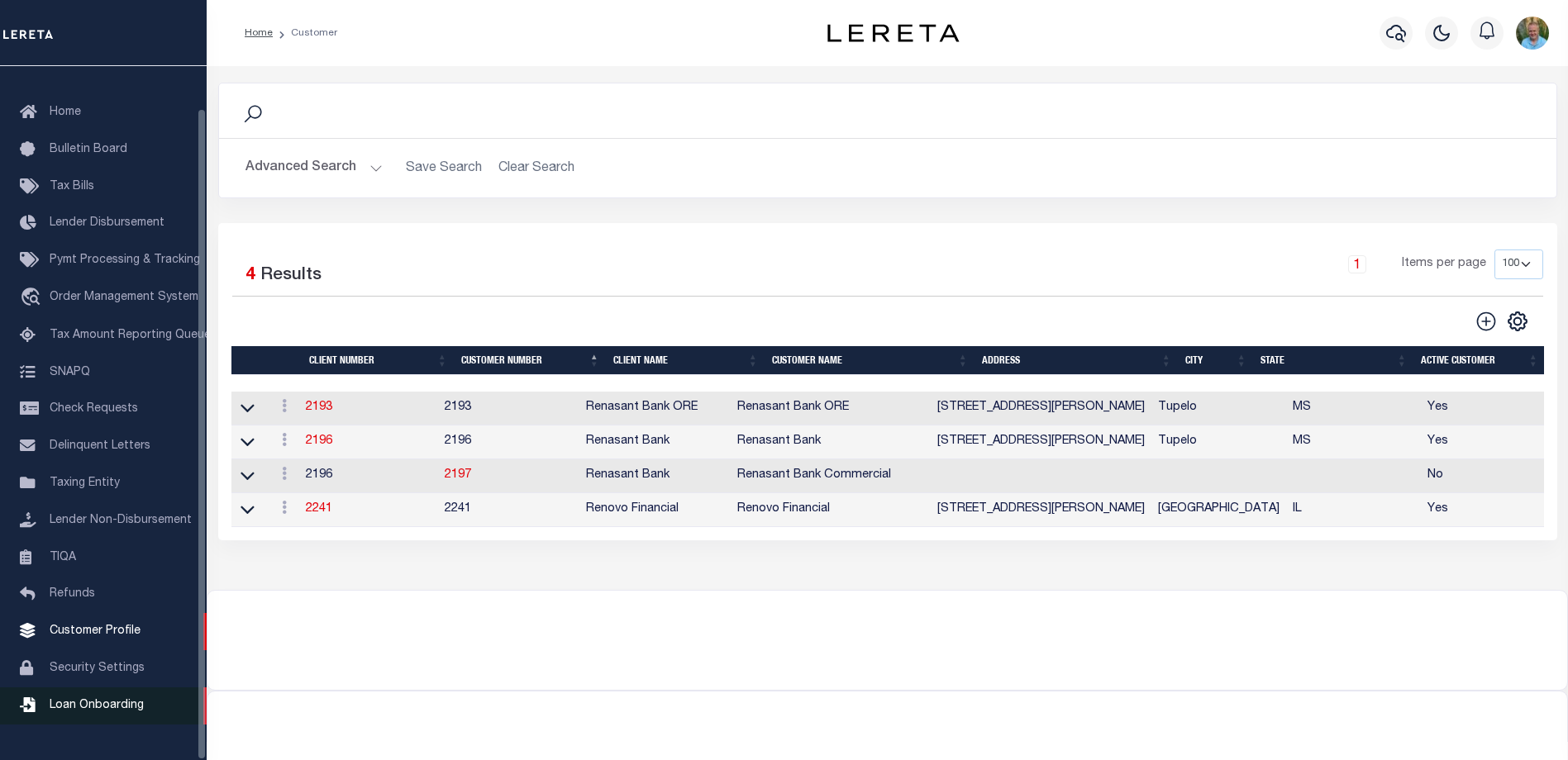
click at [86, 712] on span "Loan Onboarding" at bounding box center [96, 706] width 94 height 12
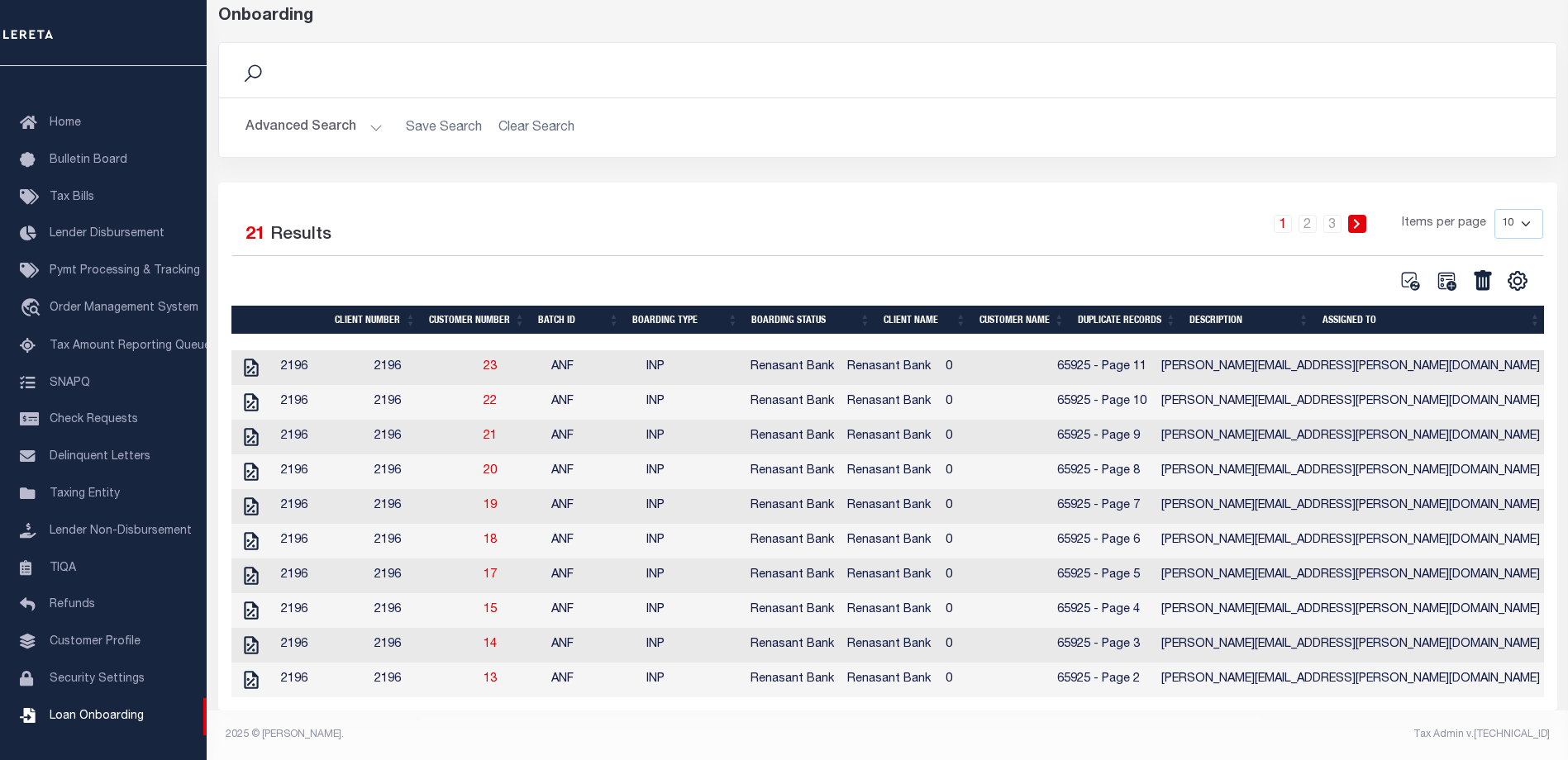
scroll to position [101, 0]
